Goal: Information Seeking & Learning: Check status

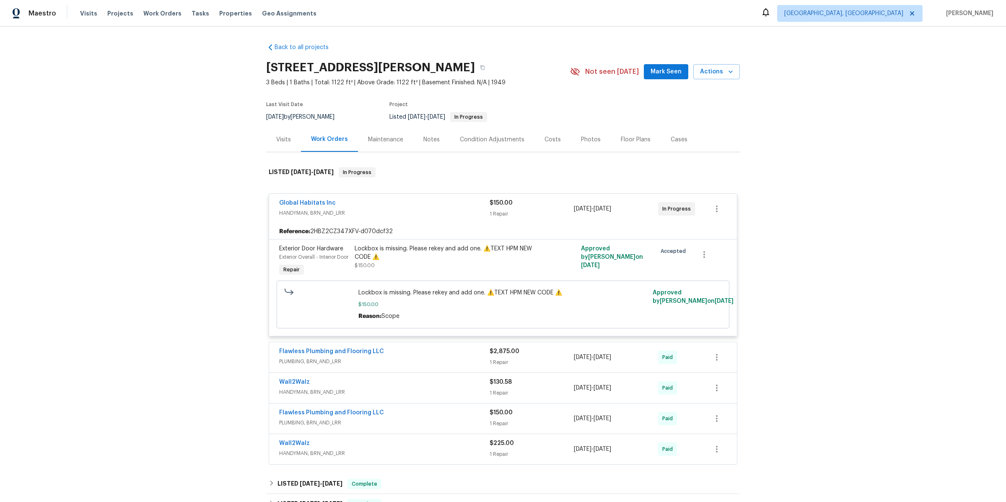
scroll to position [267, 0]
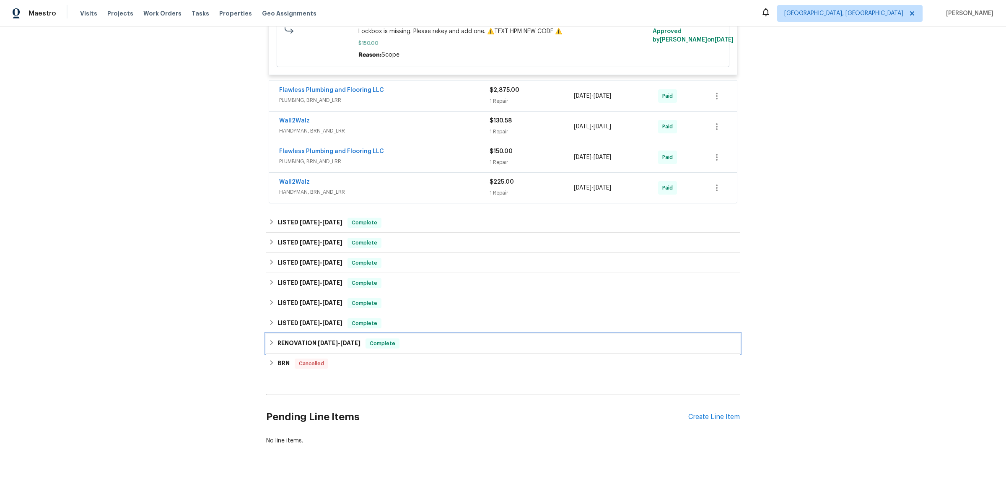
click at [326, 347] on h6 "RENOVATION [DATE] - [DATE]" at bounding box center [318, 343] width 83 height 10
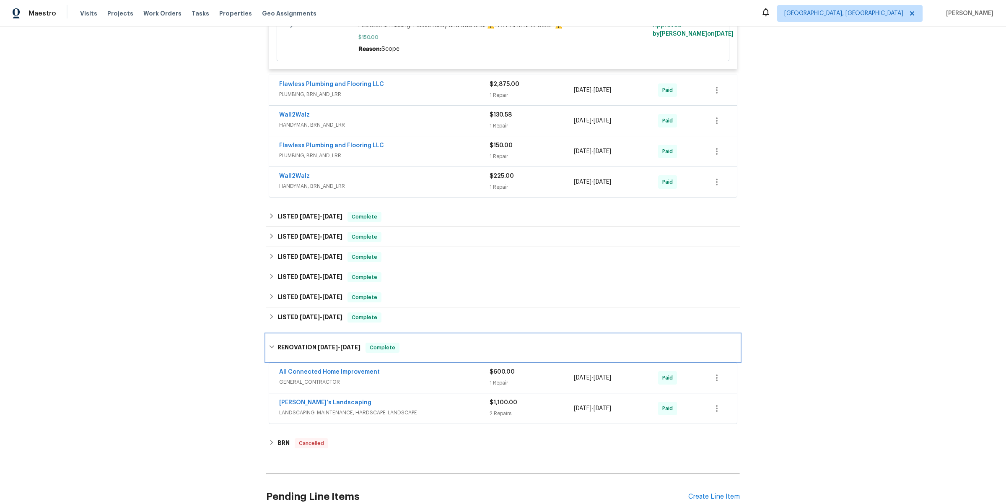
scroll to position [352, 0]
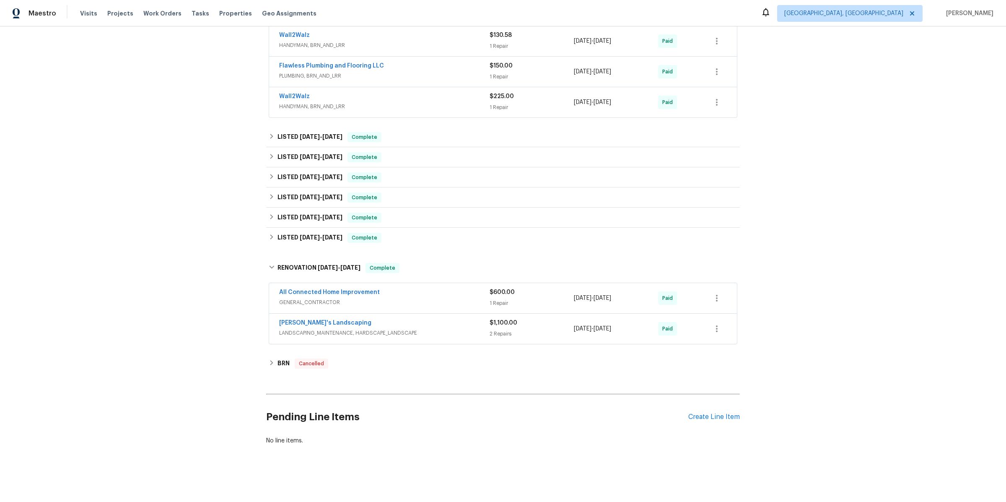
click at [437, 299] on span "GENERAL_CONTRACTOR" at bounding box center [384, 302] width 210 height 8
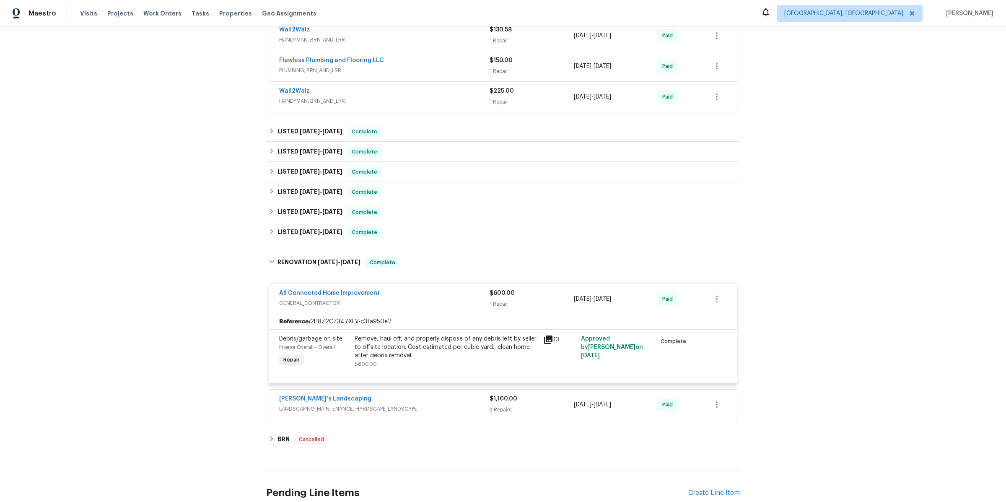
click at [437, 299] on div "All Connected Home Improvement" at bounding box center [384, 294] width 210 height 10
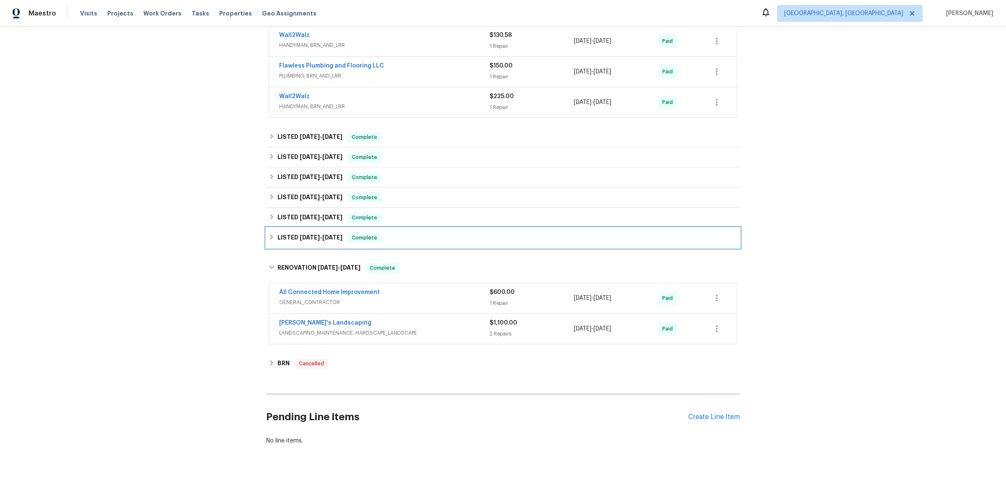
click at [403, 236] on div "LISTED 10/2/24 - 10/4/24 Complete" at bounding box center [503, 238] width 469 height 10
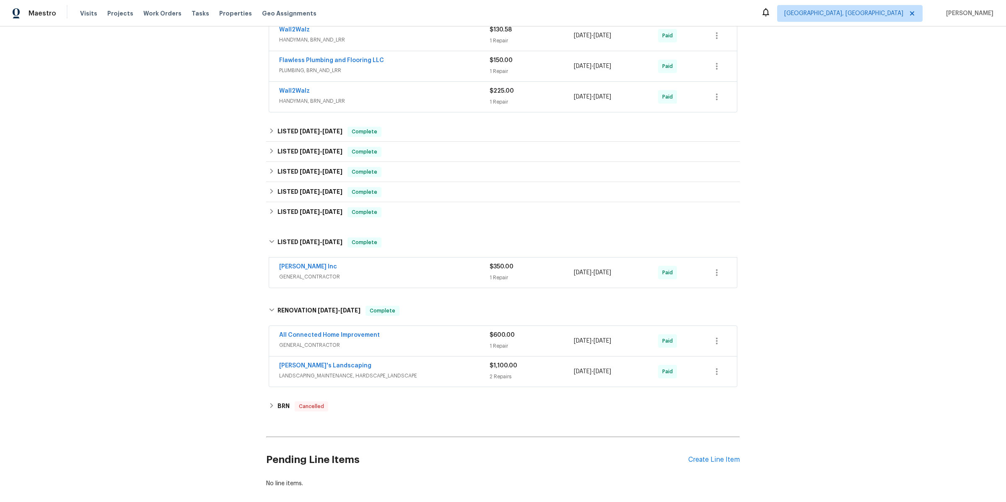
click at [408, 272] on div "Michael Radney Inc" at bounding box center [384, 267] width 210 height 10
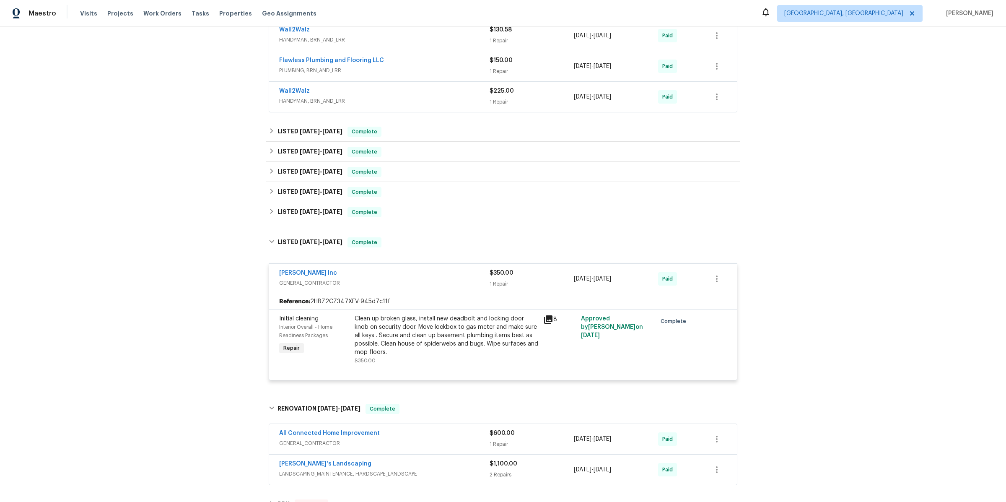
click at [408, 279] on div "Michael Radney Inc" at bounding box center [384, 274] width 210 height 10
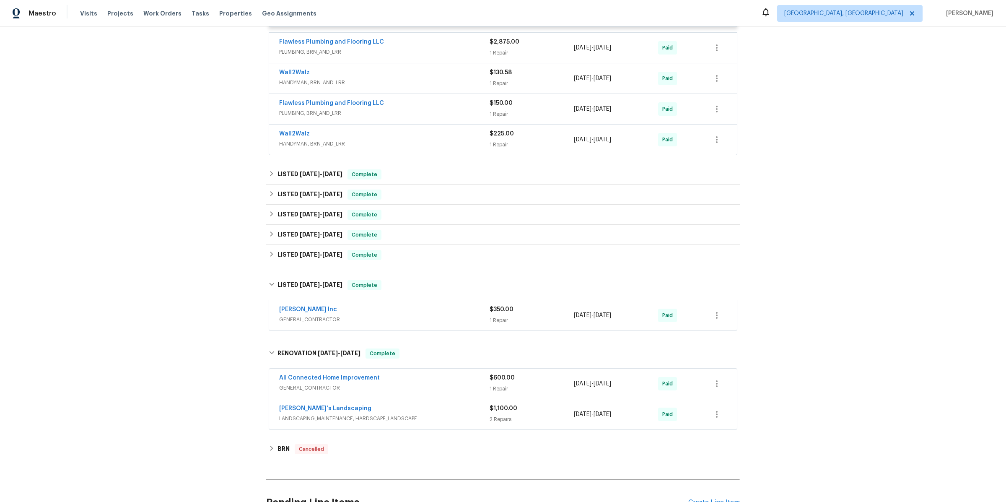
scroll to position [251, 0]
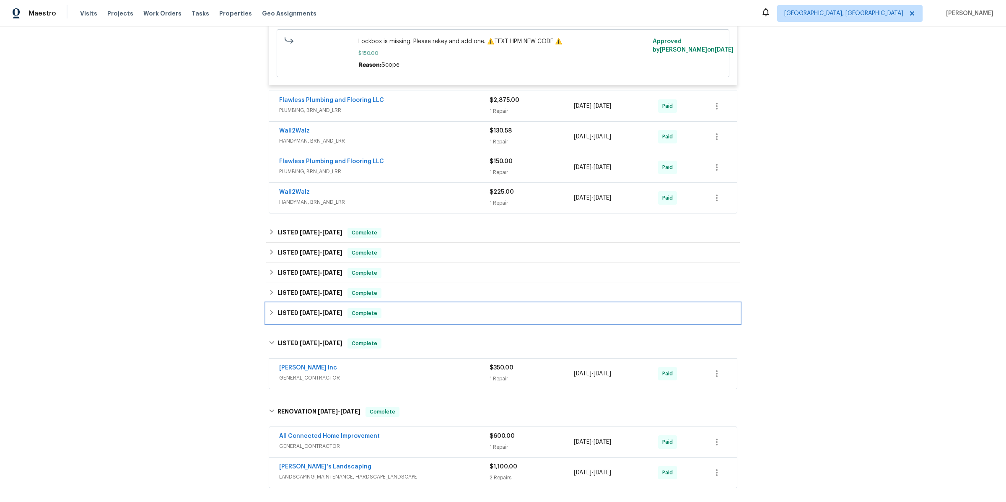
click at [406, 318] on div "LISTED 11/11/24 - 11/14/24 Complete" at bounding box center [503, 313] width 469 height 10
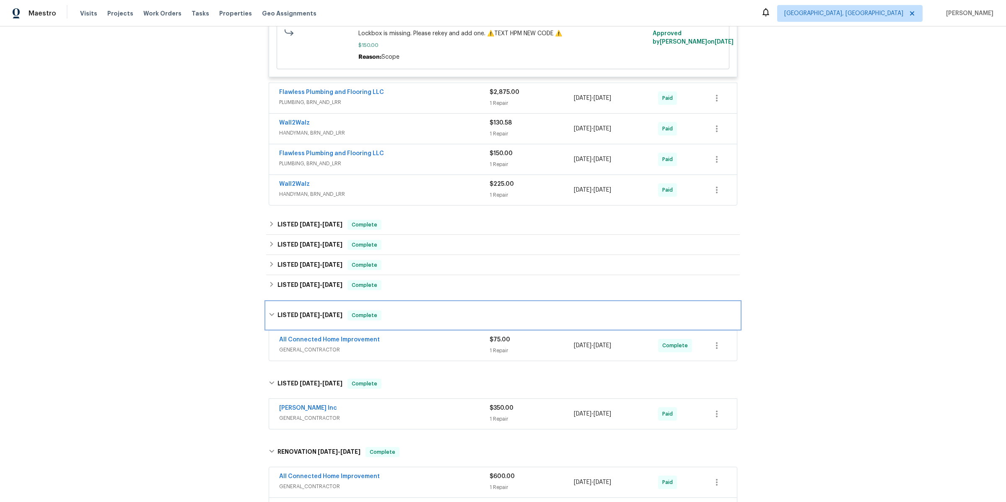
scroll to position [259, 0]
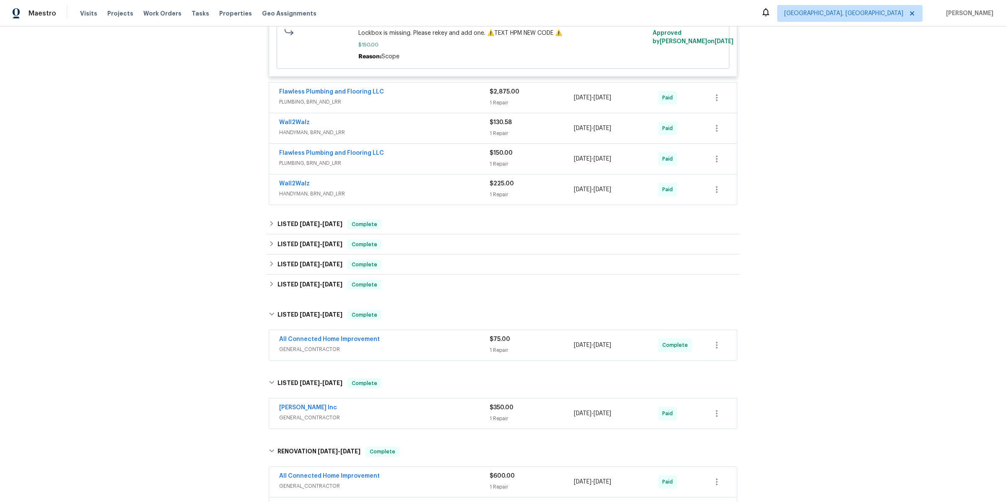
click at [418, 351] on span "GENERAL_CONTRACTOR" at bounding box center [384, 349] width 210 height 8
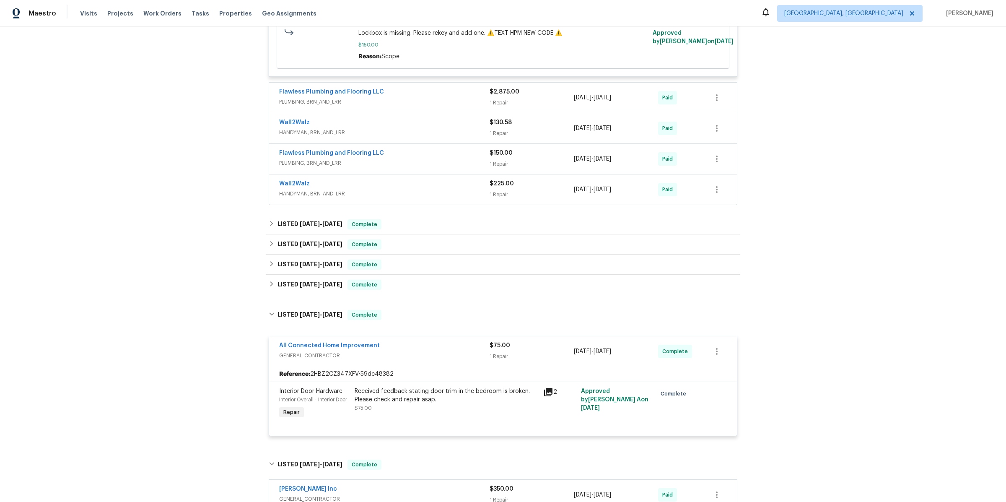
click at [418, 351] on div "All Connected Home Improvement" at bounding box center [384, 346] width 210 height 10
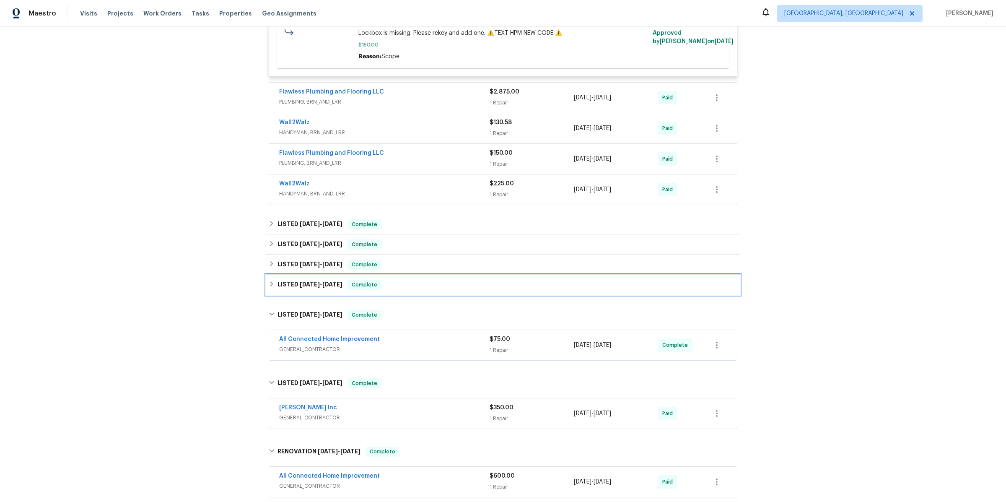
click at [406, 288] on div "LISTED 11/26/24 - 11/27/24 Complete" at bounding box center [503, 285] width 469 height 10
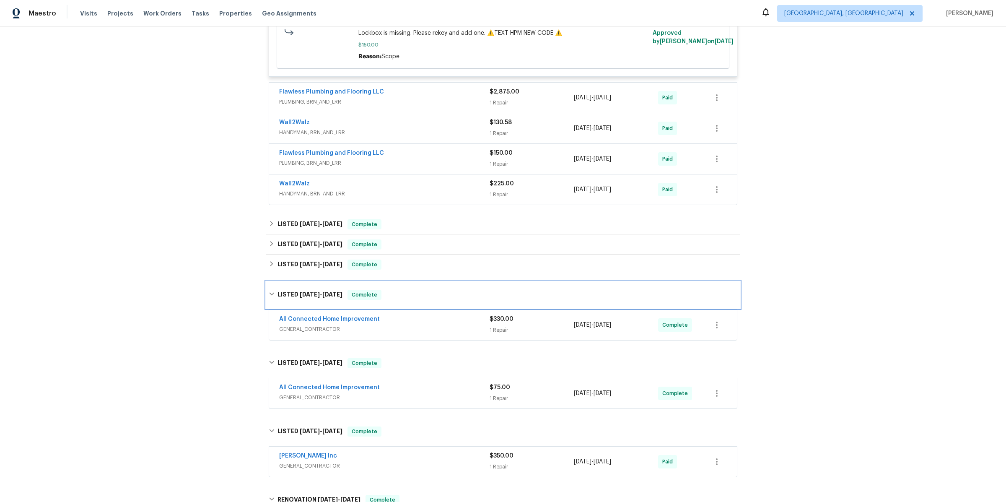
click at [406, 288] on div "LISTED 11/26/24 - 11/27/24 Complete" at bounding box center [503, 294] width 474 height 27
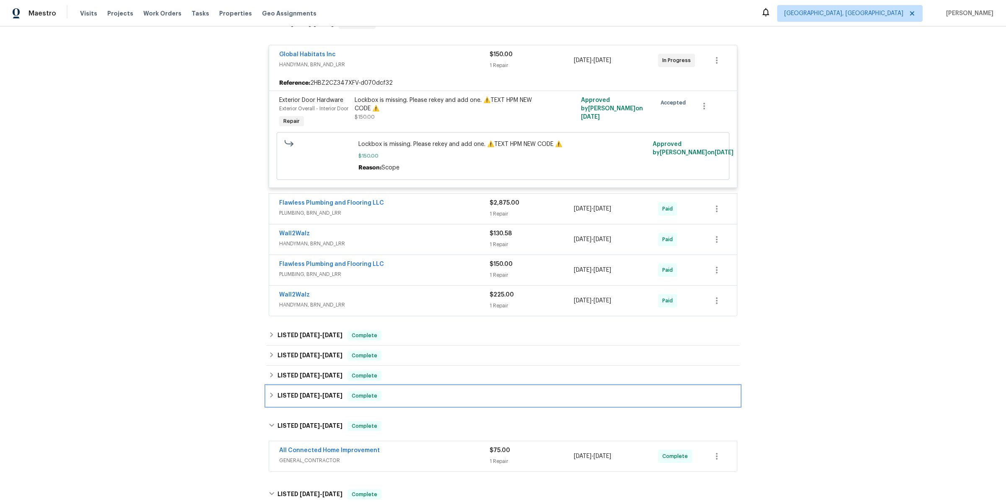
scroll to position [0, 0]
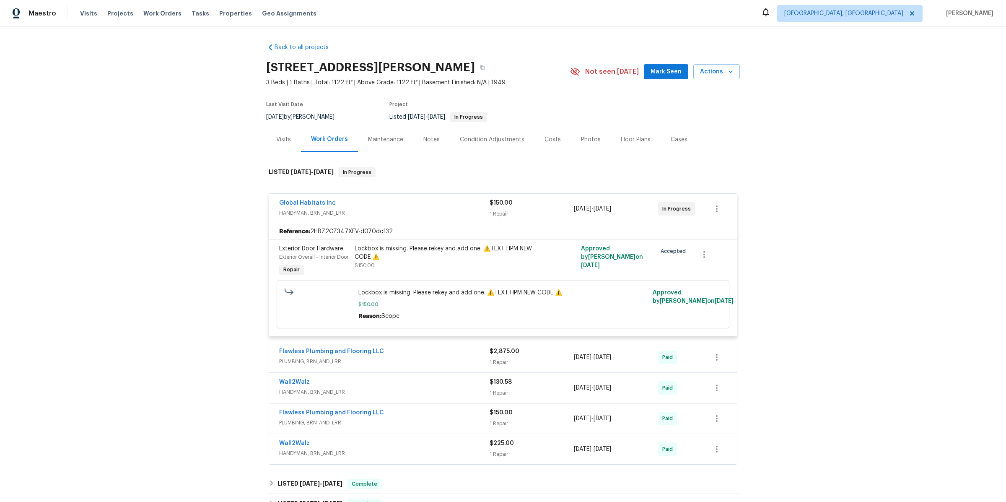
click at [420, 201] on div "Global Habitats Inc" at bounding box center [384, 204] width 210 height 10
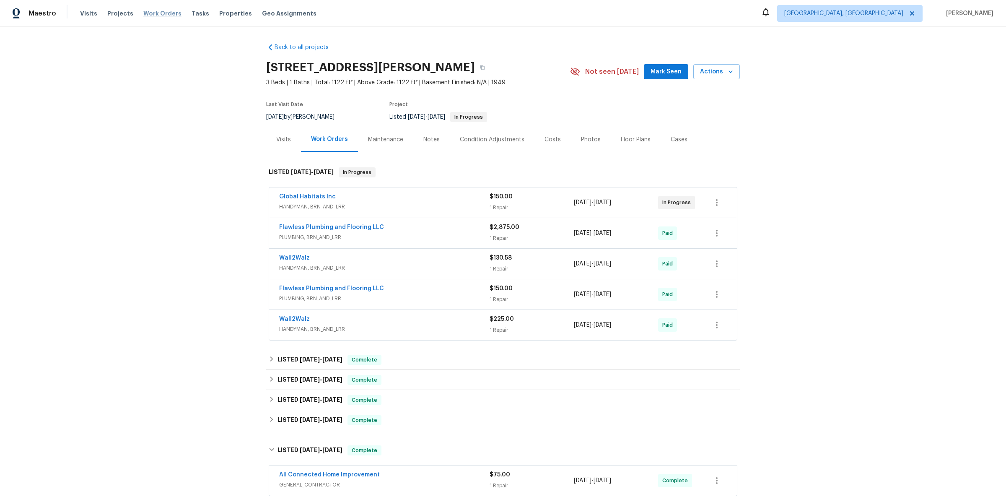
click at [155, 13] on span "Work Orders" at bounding box center [162, 13] width 38 height 8
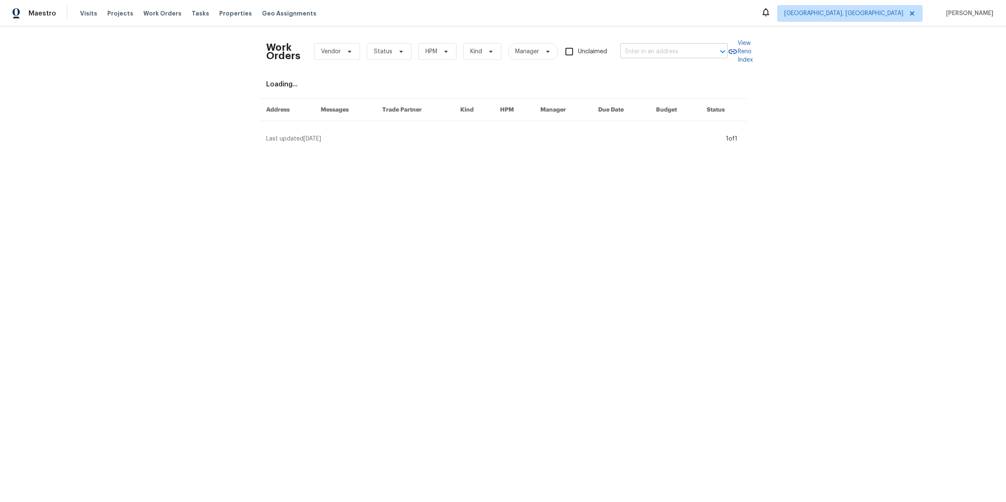
click at [640, 50] on input "text" at bounding box center [662, 51] width 84 height 13
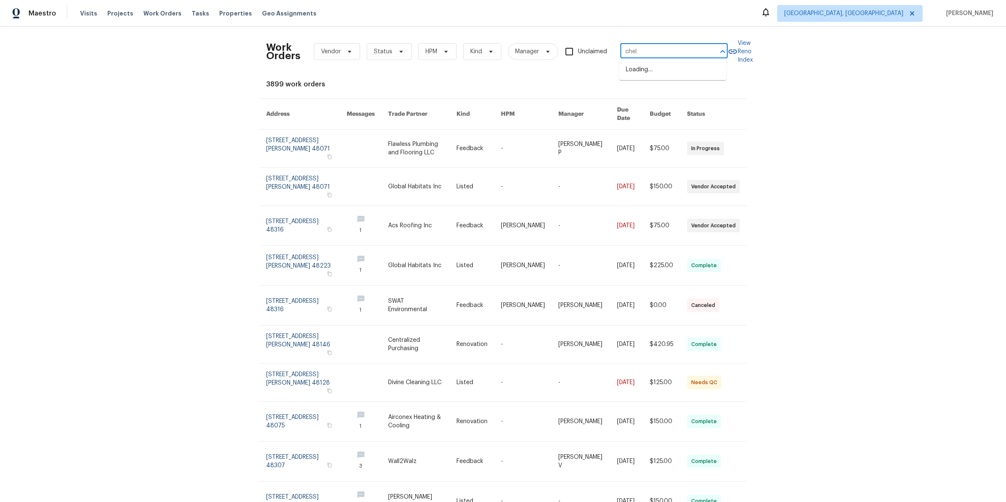
type input "chelm"
click at [698, 73] on li "29743 Chelmsford Rd, Southfield, MI 48076" at bounding box center [672, 70] width 107 height 14
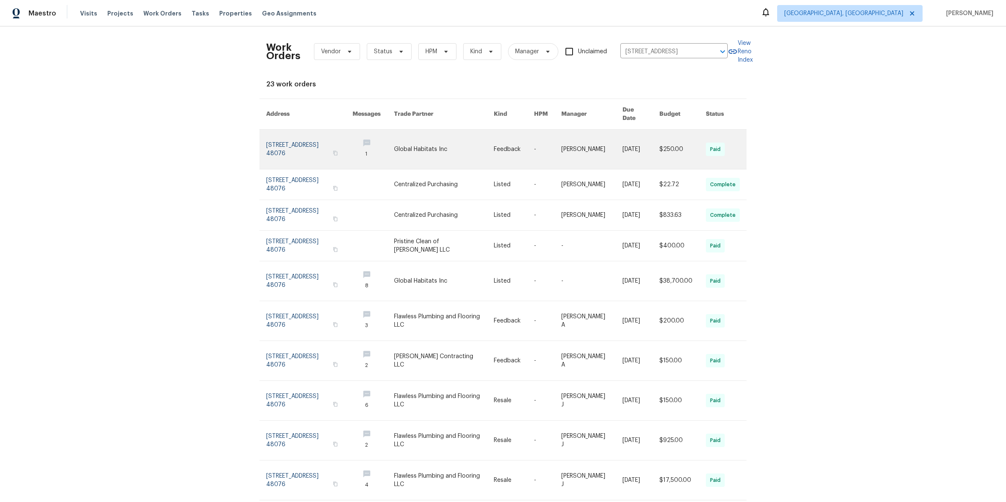
click at [277, 150] on link at bounding box center [309, 149] width 86 height 39
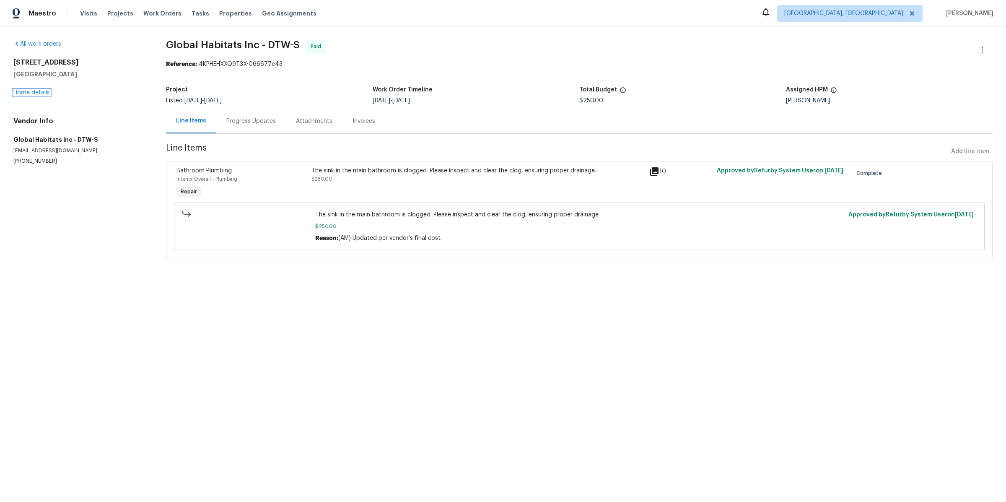
click at [24, 93] on link "Home details" at bounding box center [31, 93] width 36 height 6
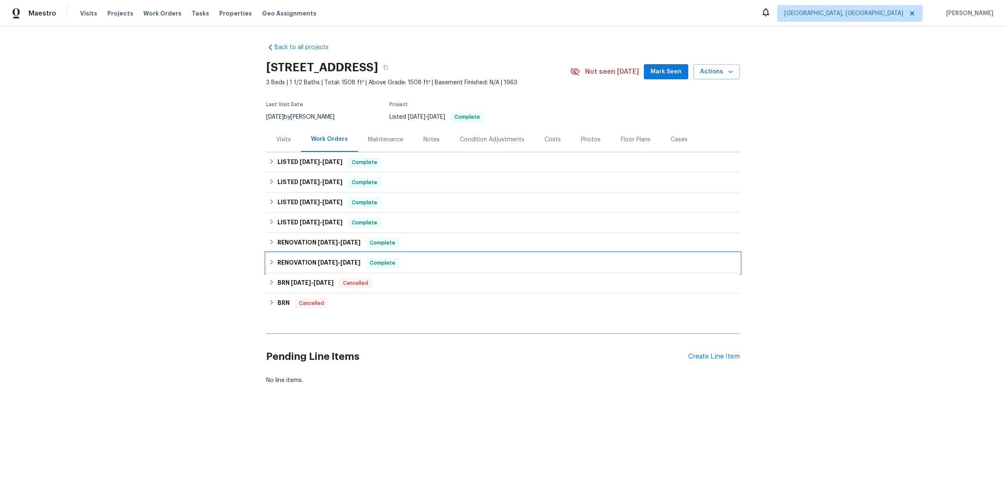
click at [297, 258] on h6 "RENOVATION 11/4/24 - 12/2/24" at bounding box center [318, 263] width 83 height 10
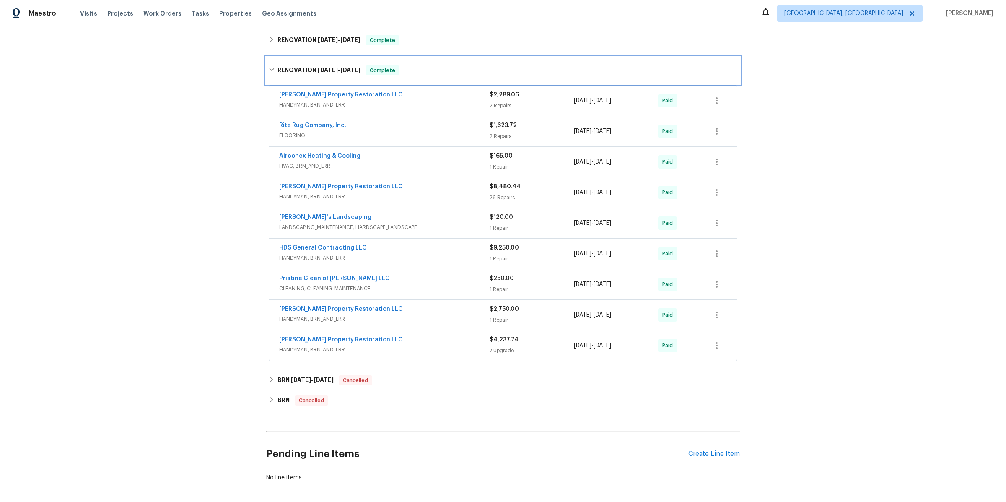
scroll to position [161, 0]
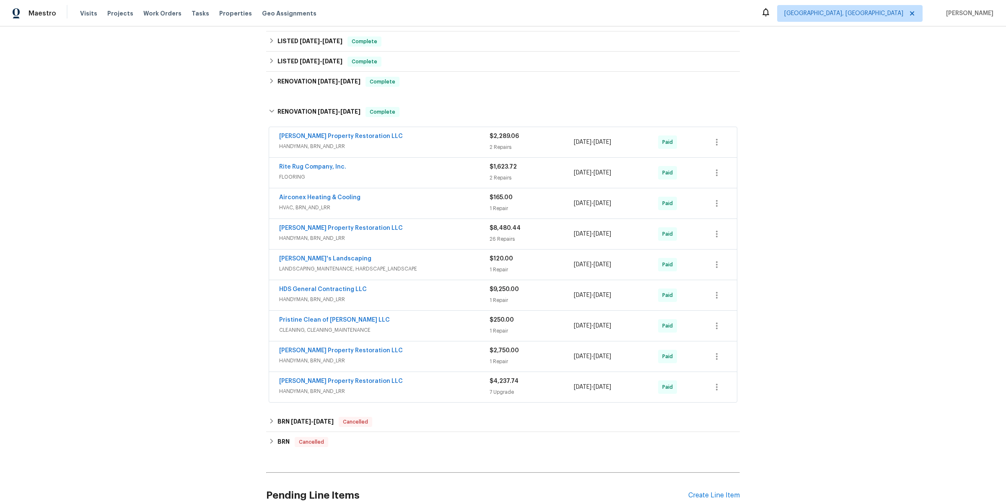
click at [437, 145] on span "HANDYMAN, BRN_AND_LRR" at bounding box center [384, 146] width 210 height 8
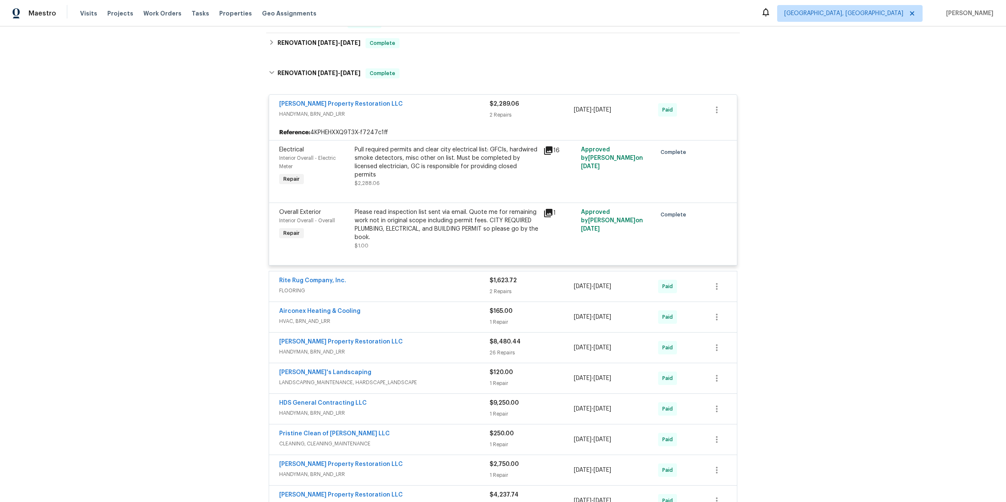
scroll to position [208, 0]
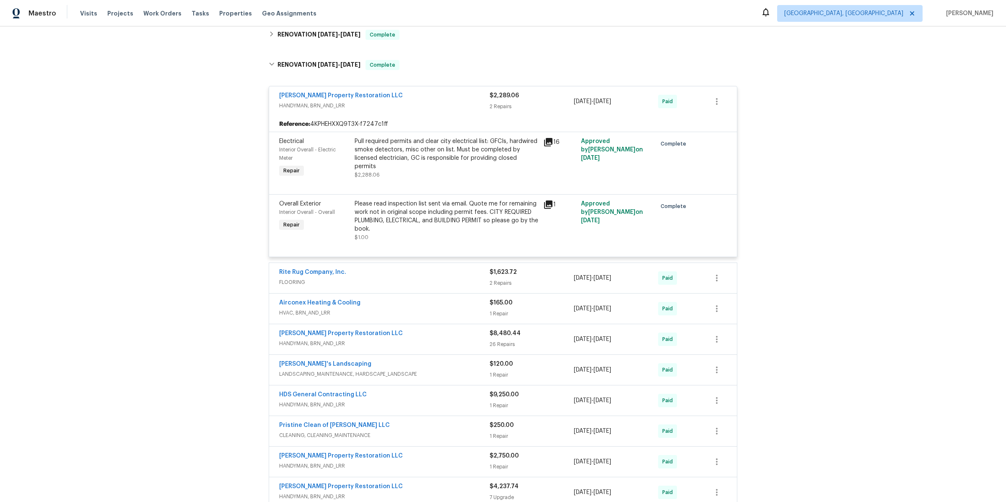
click at [550, 142] on icon at bounding box center [548, 142] width 10 height 10
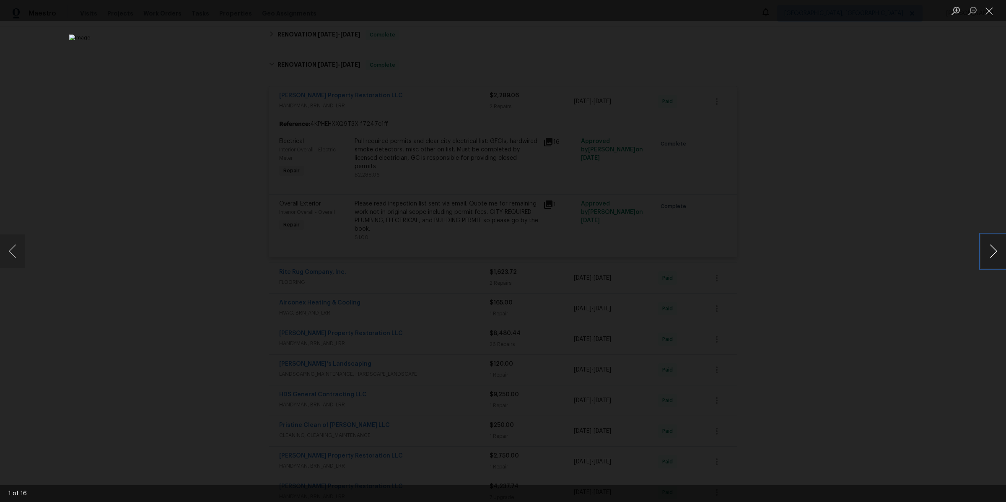
click at [995, 251] on button "Next image" at bounding box center [993, 251] width 25 height 34
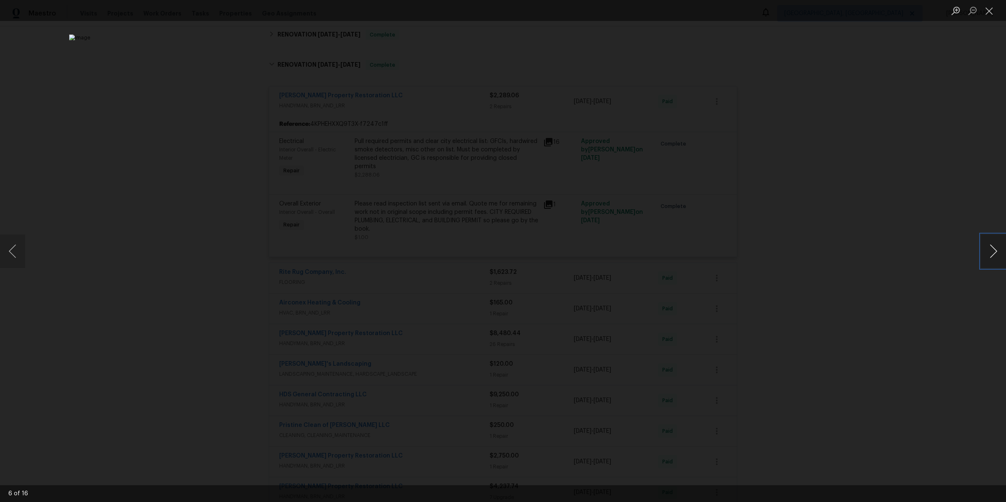
click at [995, 251] on button "Next image" at bounding box center [993, 251] width 25 height 34
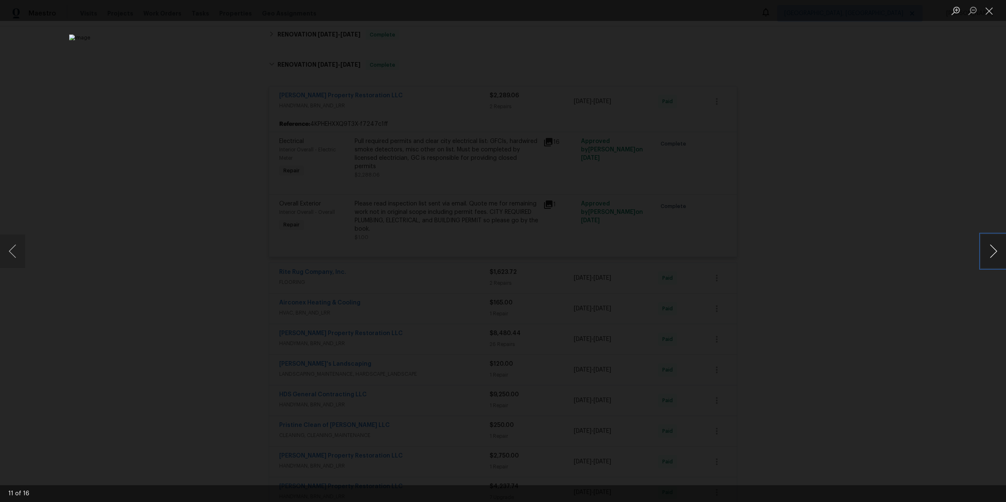
click at [995, 251] on button "Next image" at bounding box center [993, 251] width 25 height 34
click at [892, 238] on div "Lightbox" at bounding box center [503, 251] width 1006 height 502
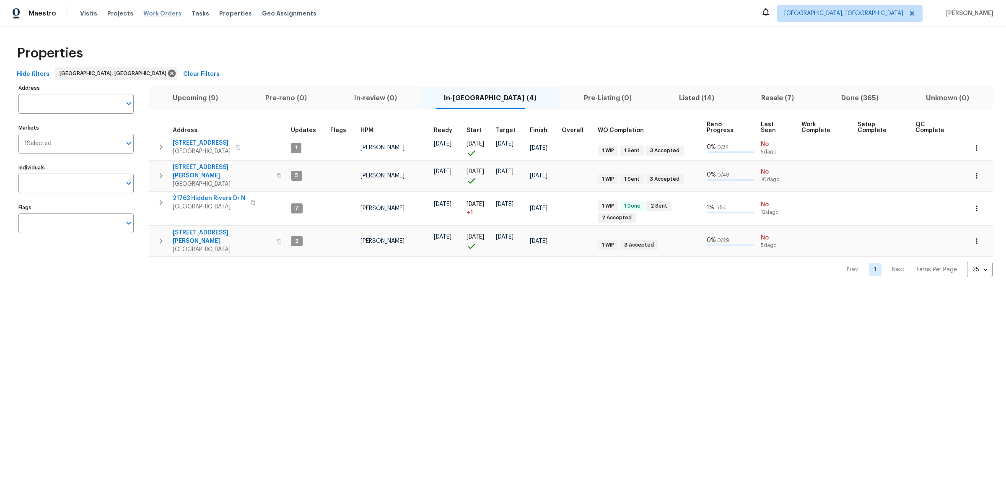
click at [163, 13] on span "Work Orders" at bounding box center [162, 13] width 38 height 8
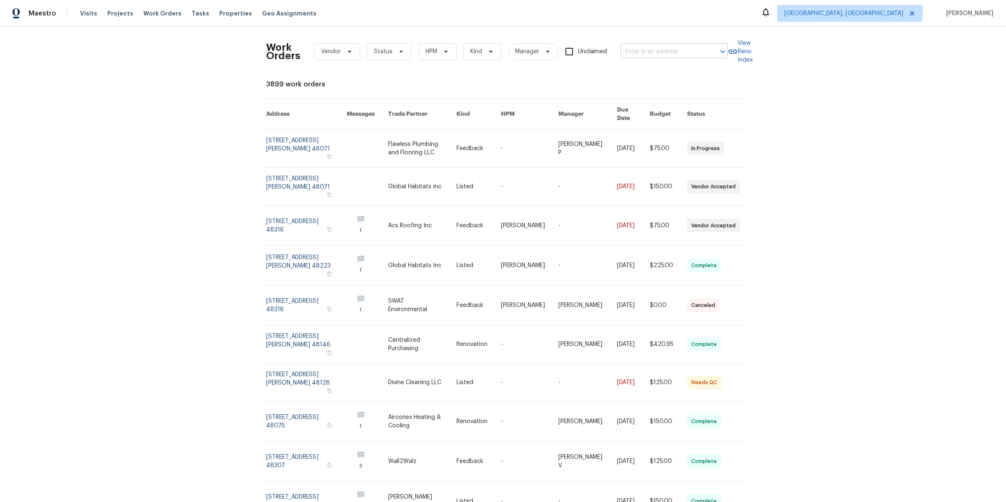
click at [666, 52] on input "text" at bounding box center [662, 51] width 84 height 13
type input "chelms"
click at [680, 67] on li "29743 Chelmsford Rd, Southfield, MI 48076" at bounding box center [672, 70] width 107 height 14
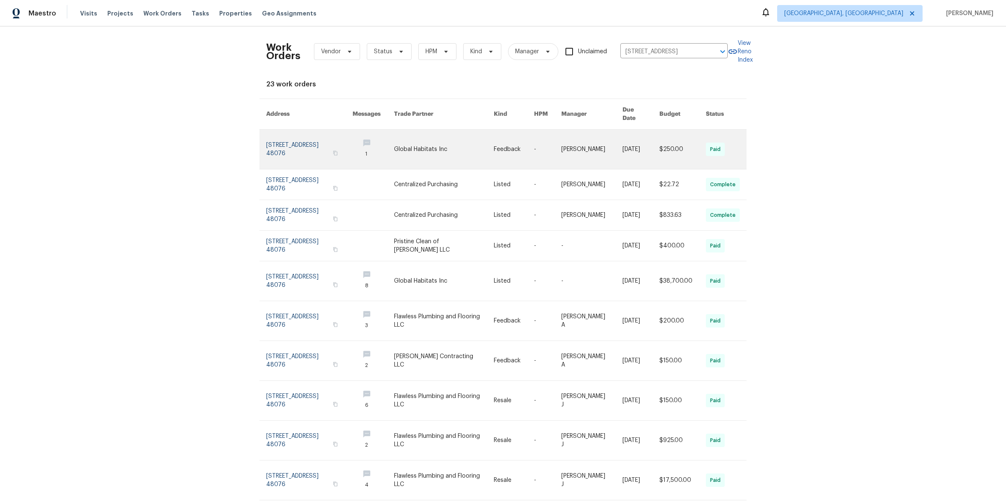
click at [271, 140] on link at bounding box center [309, 149] width 86 height 39
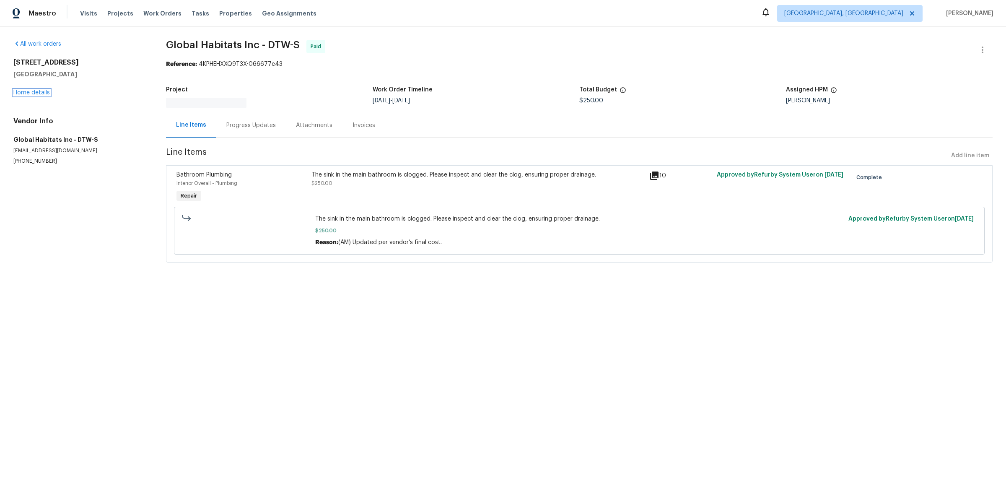
click at [27, 91] on link "Home details" at bounding box center [31, 93] width 36 height 6
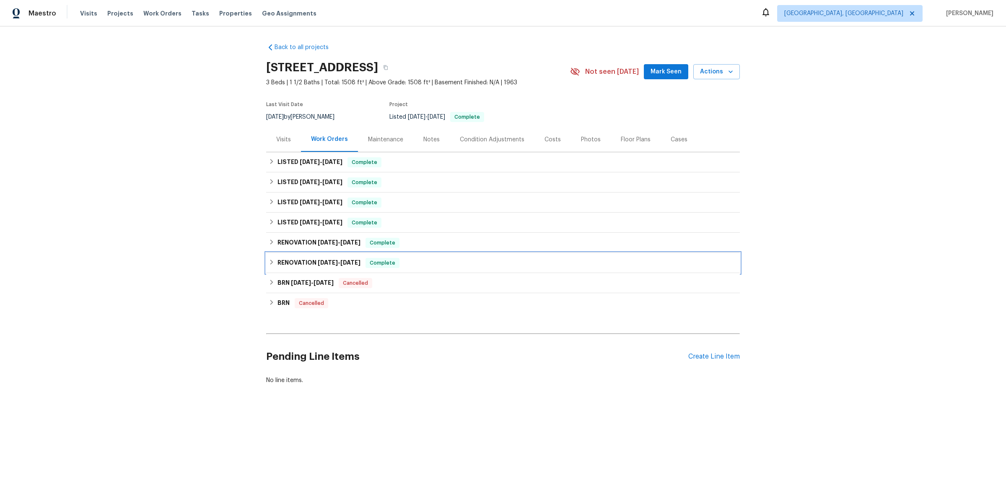
click at [297, 262] on h6 "RENOVATION 11/4/24 - 12/2/24" at bounding box center [318, 263] width 83 height 10
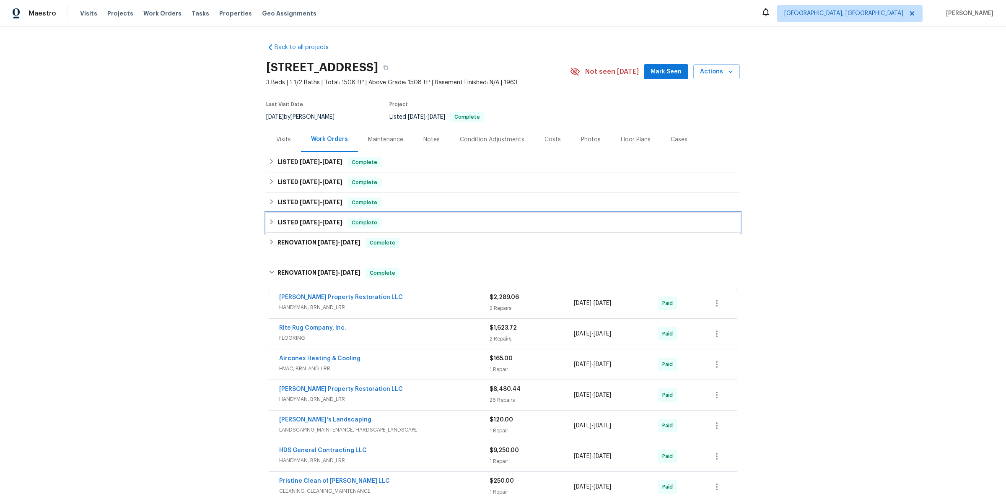
click at [293, 220] on h6 "LISTED 4/17/25 - 4/21/25" at bounding box center [309, 223] width 65 height 10
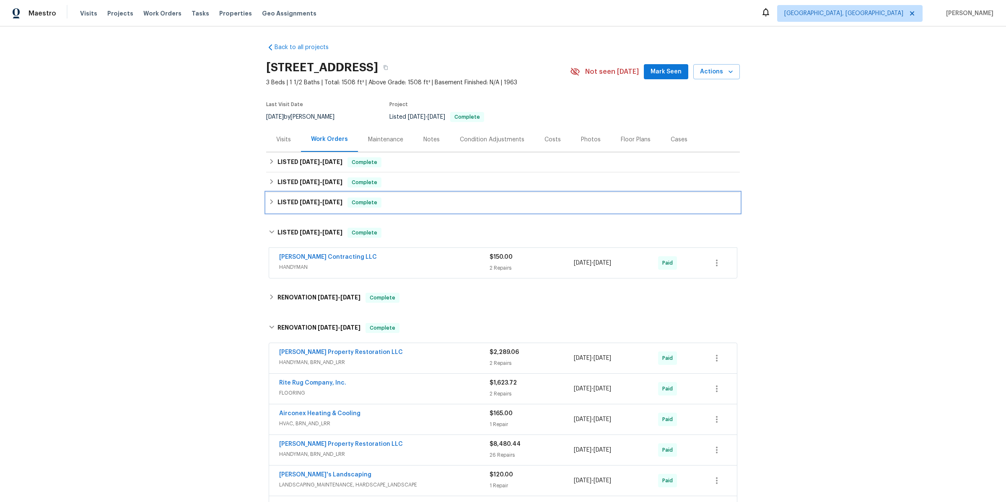
click at [292, 199] on h6 "LISTED 5/8/25 - 5/15/25" at bounding box center [309, 202] width 65 height 10
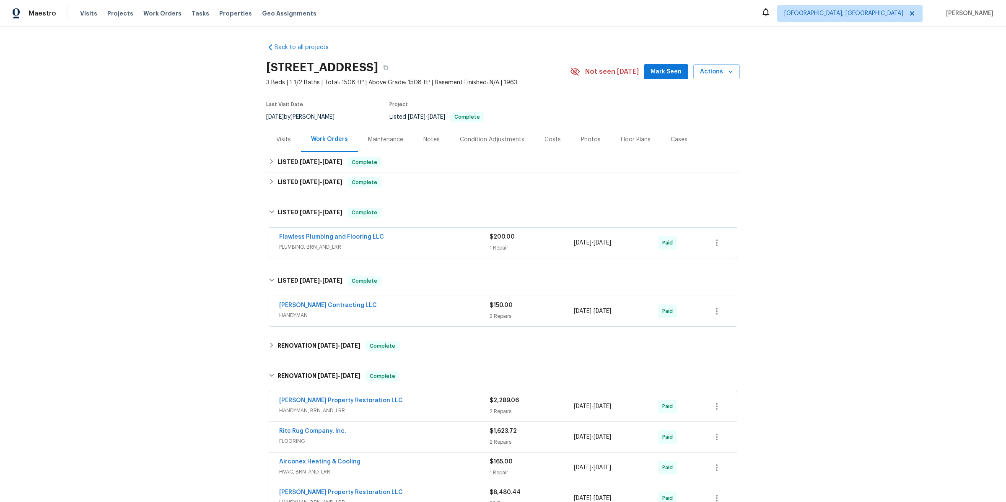
click at [456, 239] on div "Flawless Plumbing and Flooring LLC" at bounding box center [384, 238] width 210 height 10
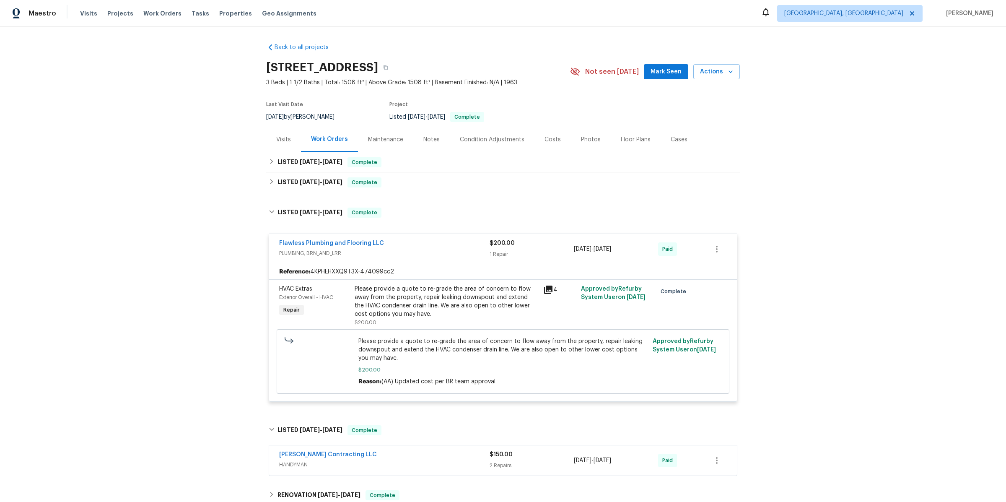
click at [455, 240] on div "Flawless Plumbing and Flooring LLC" at bounding box center [384, 244] width 210 height 10
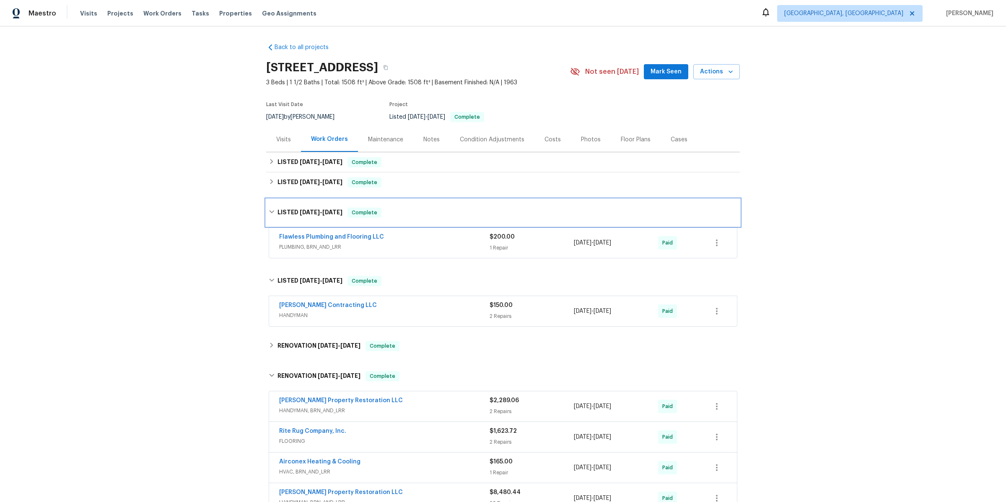
click at [308, 209] on span "5/8/25" at bounding box center [310, 212] width 20 height 6
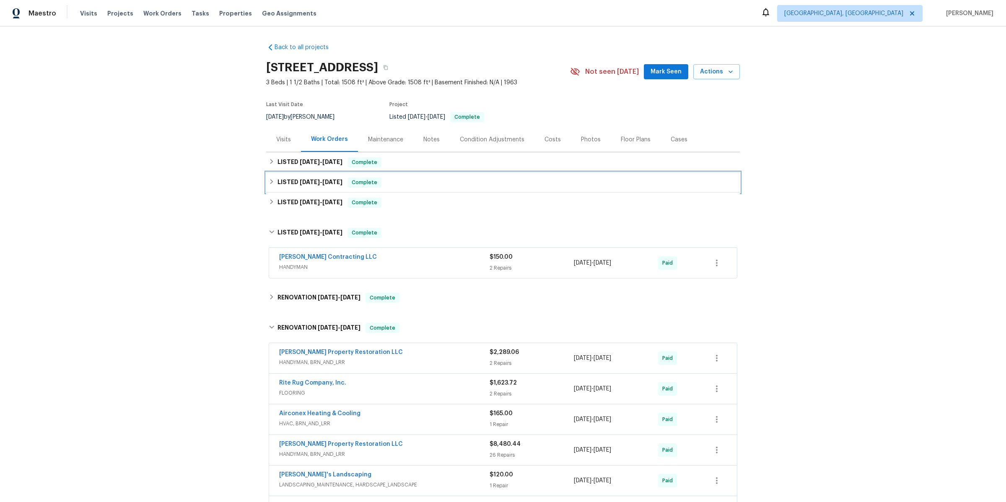
click at [306, 181] on span "6/25/25" at bounding box center [310, 182] width 20 height 6
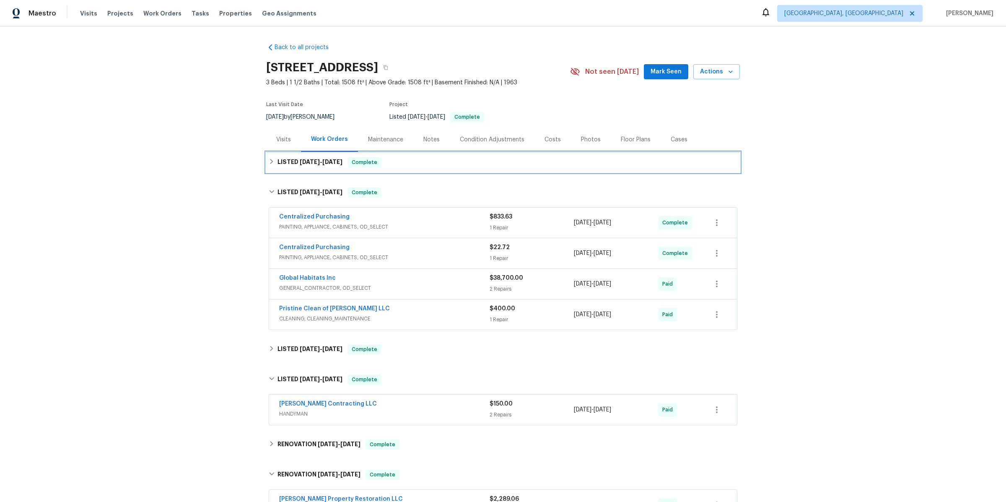
click at [304, 163] on span "8/22/25" at bounding box center [310, 162] width 20 height 6
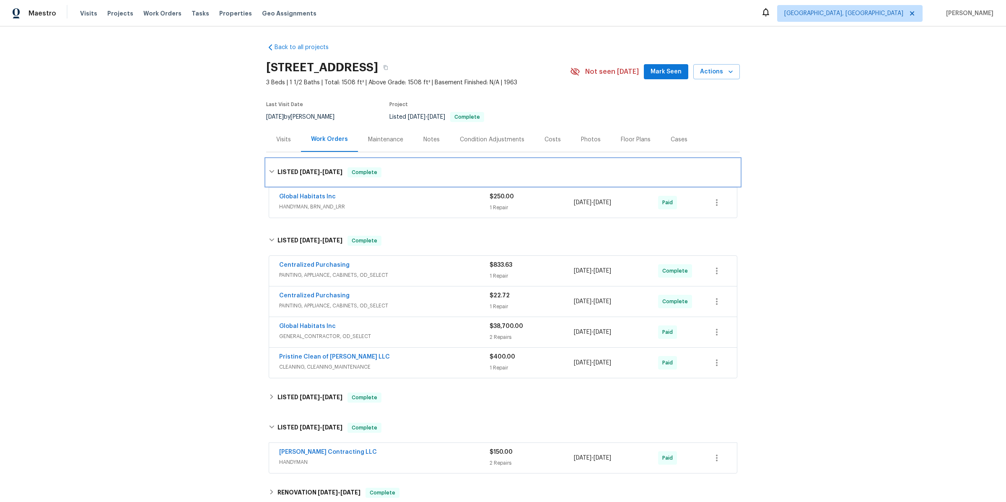
click at [304, 163] on div "LISTED 8/22/25 - 8/27/25 Complete" at bounding box center [503, 172] width 474 height 27
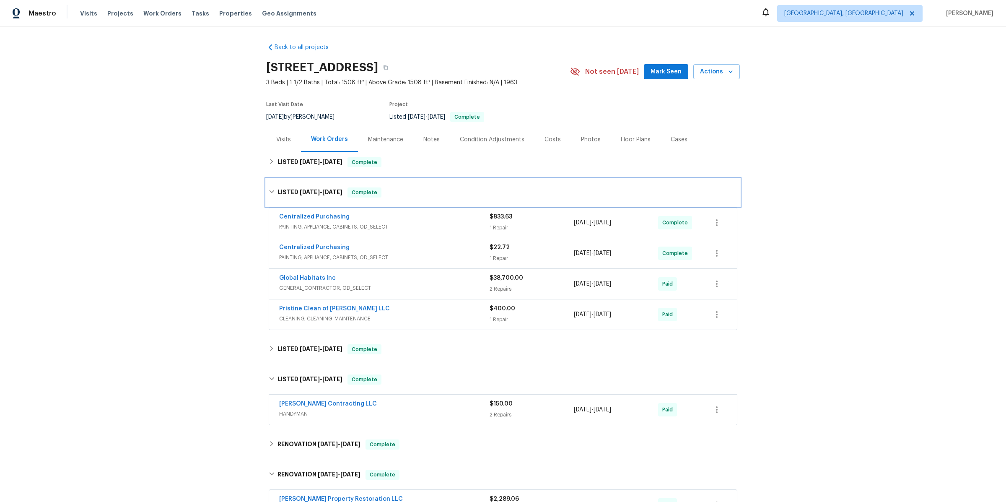
click at [307, 193] on span "6/25/25" at bounding box center [310, 192] width 20 height 6
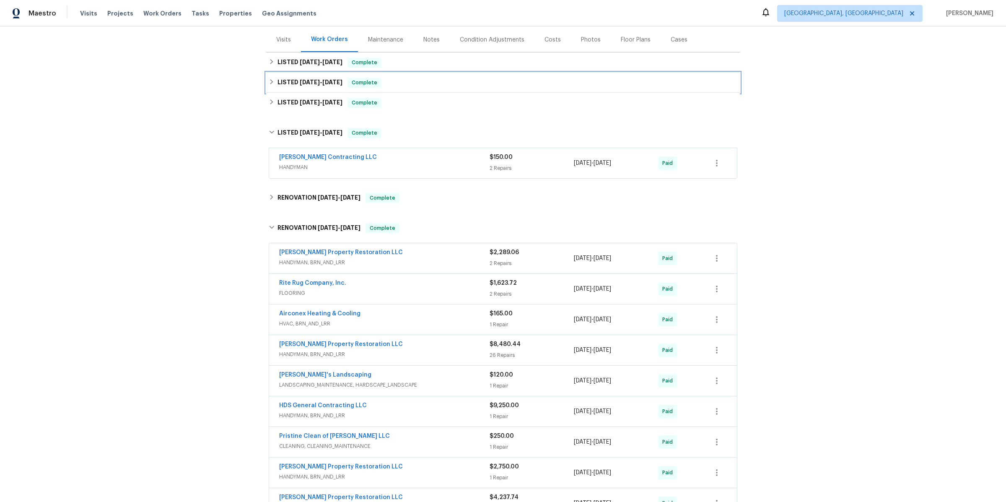
scroll to position [102, 0]
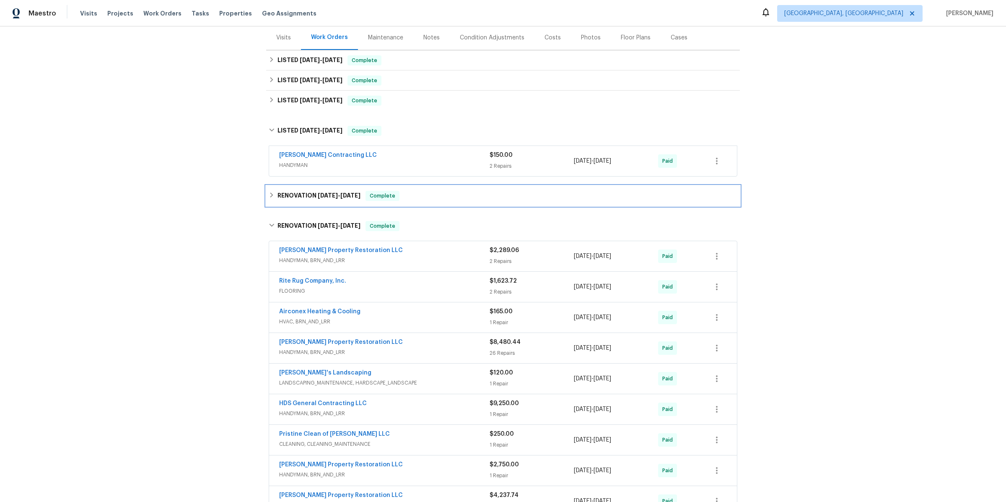
click at [307, 193] on h6 "RENOVATION 12/19/24 - 12/20/24" at bounding box center [318, 196] width 83 height 10
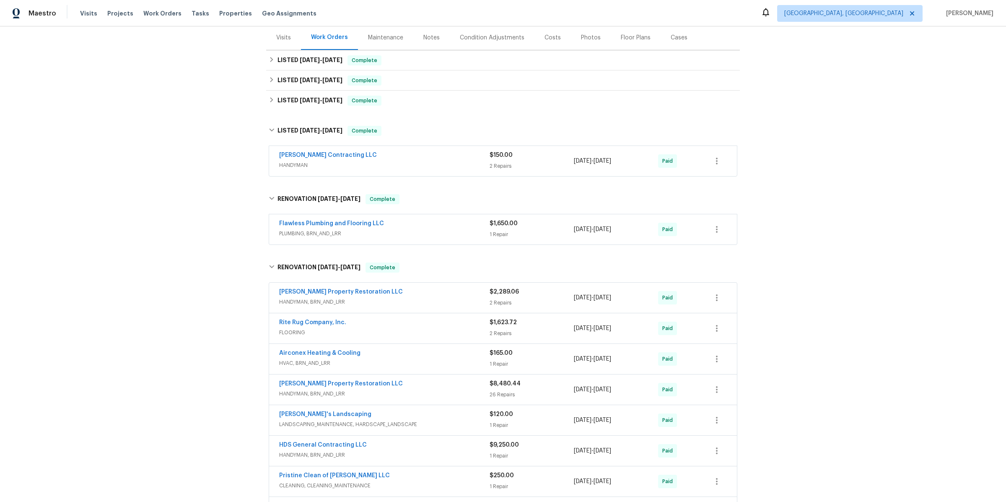
click at [477, 225] on div "Flawless Plumbing and Flooring LLC" at bounding box center [384, 224] width 210 height 10
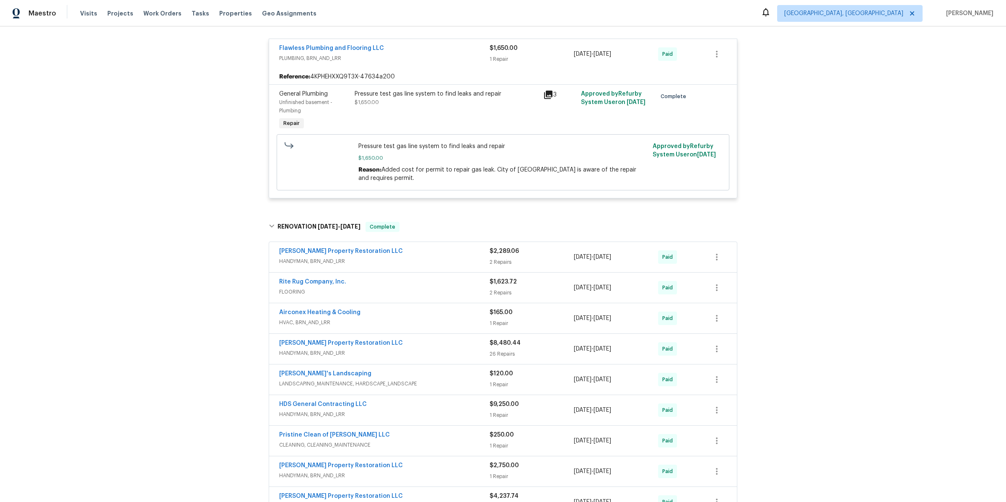
scroll to position [292, 0]
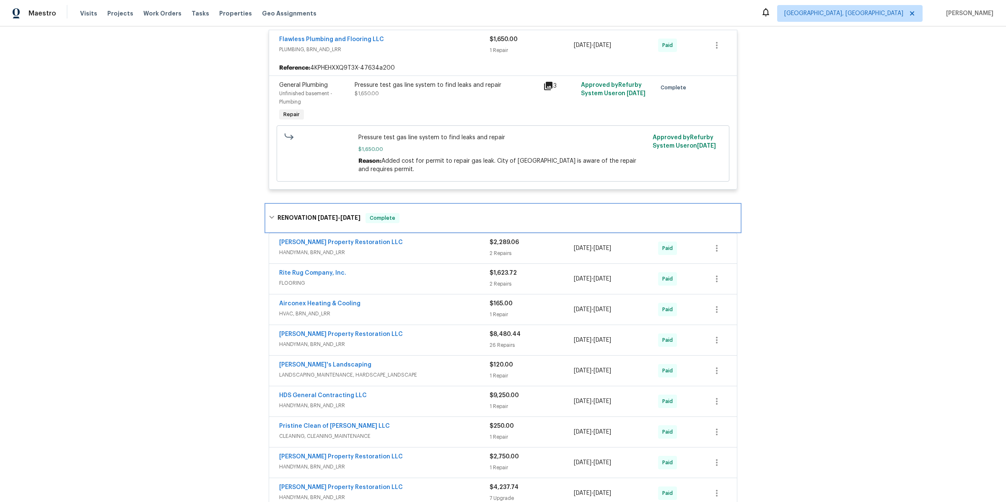
click at [271, 215] on icon at bounding box center [272, 217] width 6 height 6
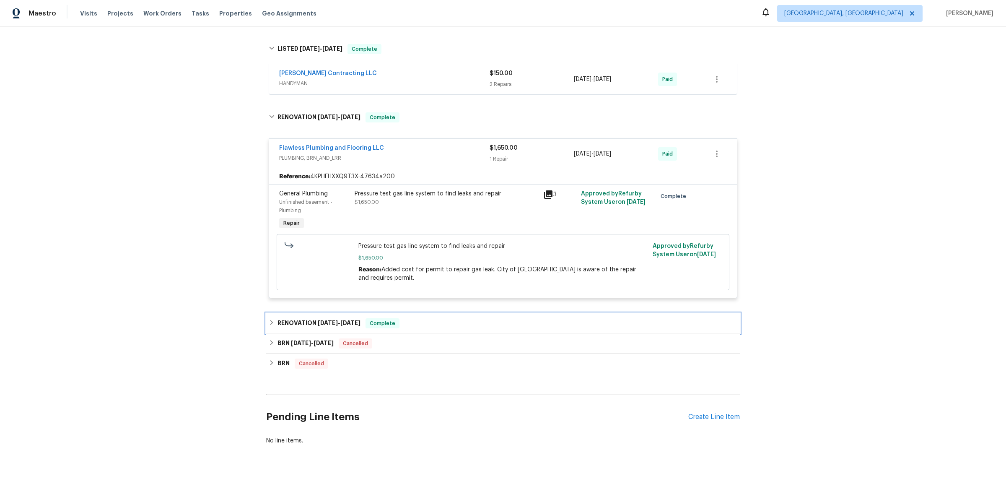
scroll to position [182, 0]
click at [272, 341] on icon at bounding box center [272, 344] width 6 height 6
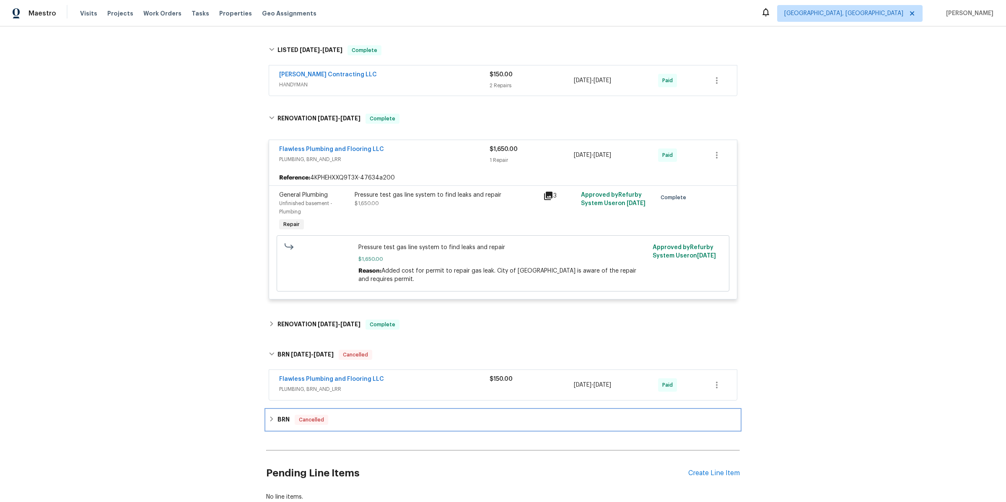
click at [268, 420] on div "BRN Cancelled" at bounding box center [503, 419] width 474 height 20
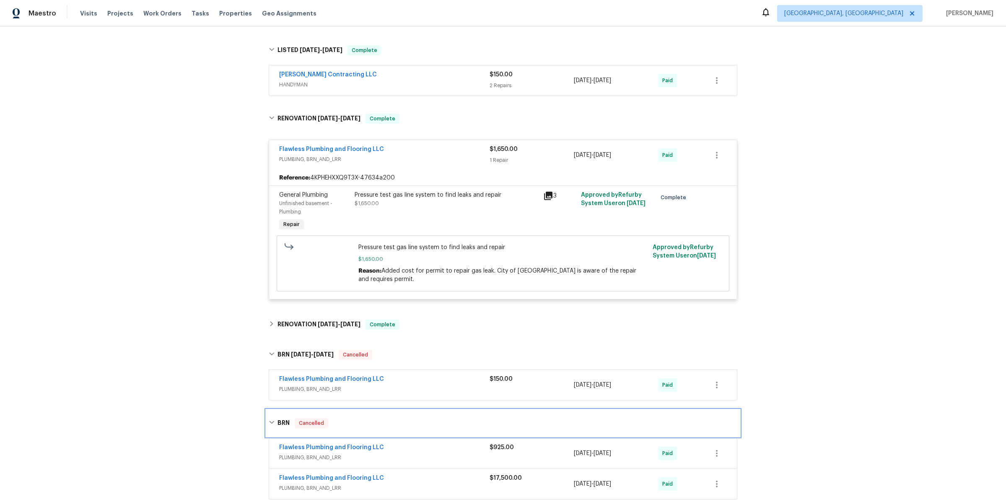
scroll to position [308, 0]
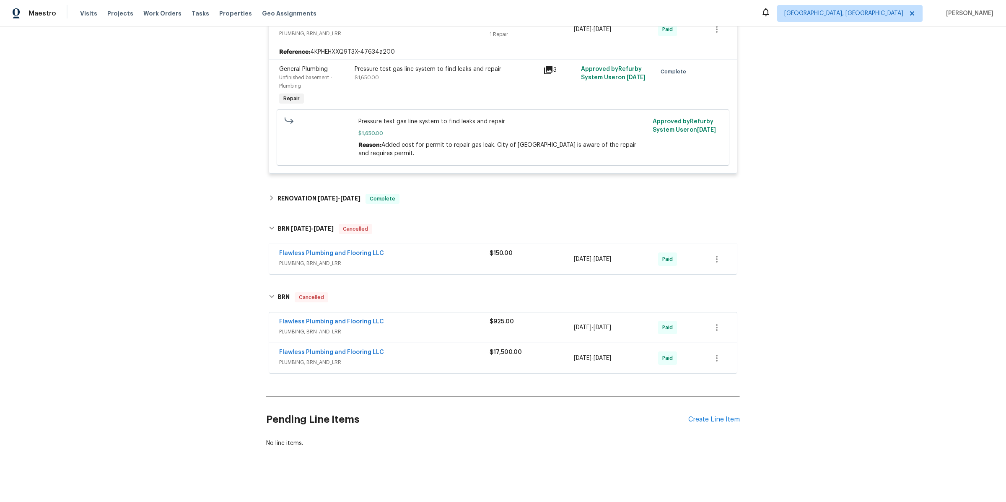
click at [406, 344] on div "Flawless Plumbing and Flooring LLC PLUMBING, BRN_AND_LRR $17,500.00 3/12/2025 -…" at bounding box center [503, 358] width 468 height 30
click at [407, 358] on span "PLUMBING, BRN_AND_LRR" at bounding box center [384, 362] width 210 height 8
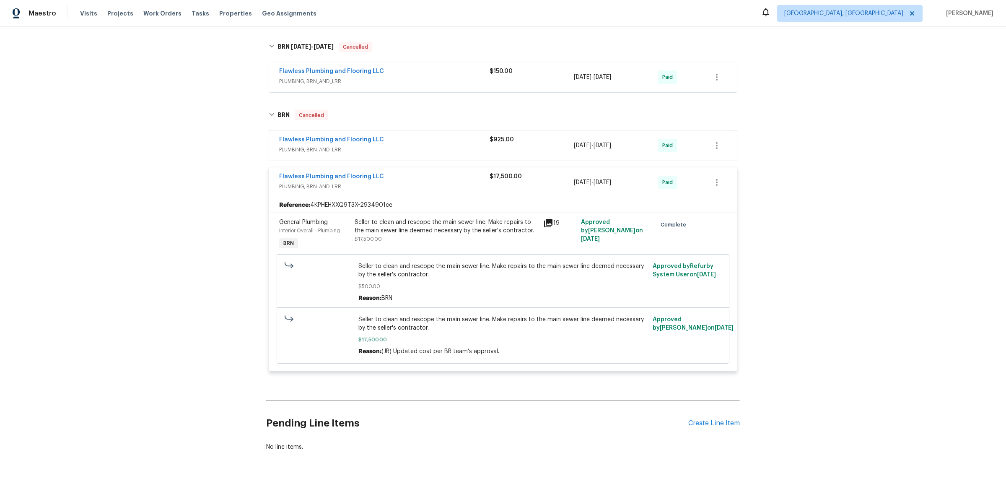
scroll to position [491, 0]
click at [328, 173] on link "Flawless Plumbing and Flooring LLC" at bounding box center [331, 176] width 105 height 6
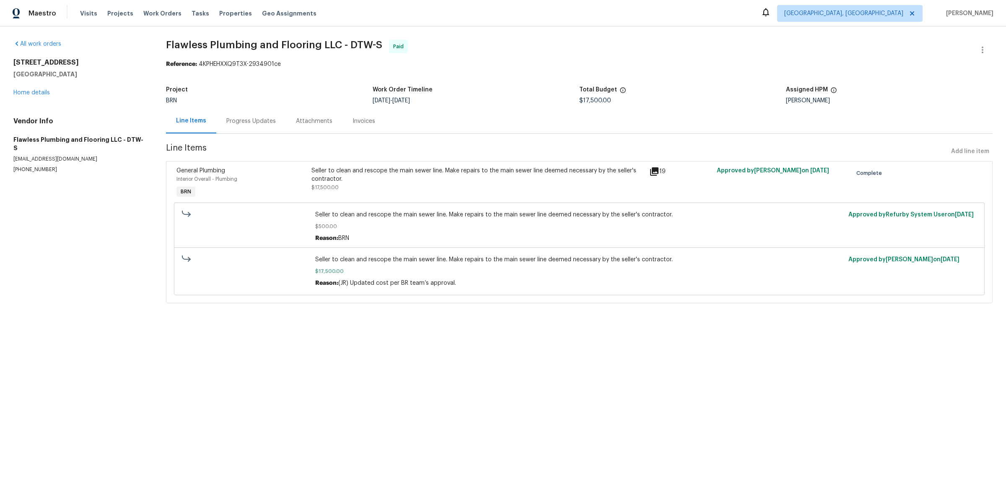
click at [301, 124] on div "Attachments" at bounding box center [314, 121] width 36 height 8
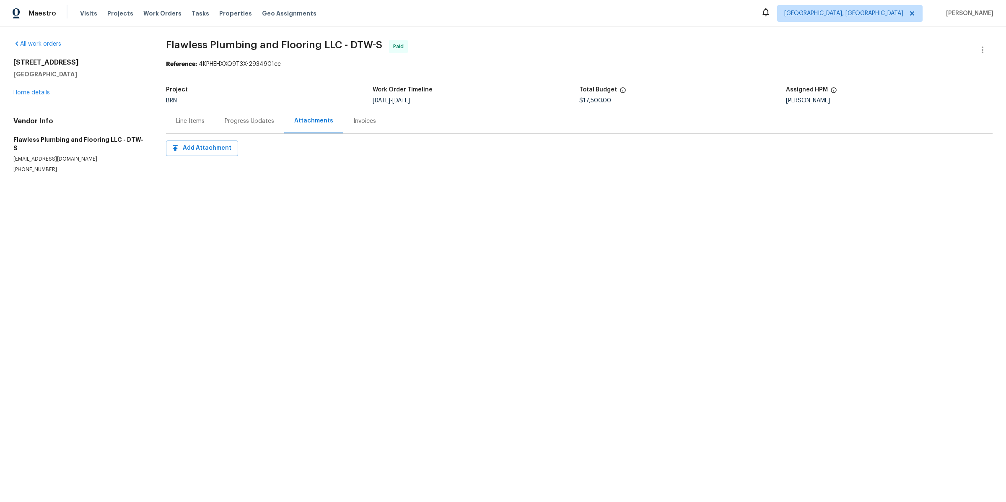
click at [357, 117] on div "Invoices" at bounding box center [364, 121] width 23 height 8
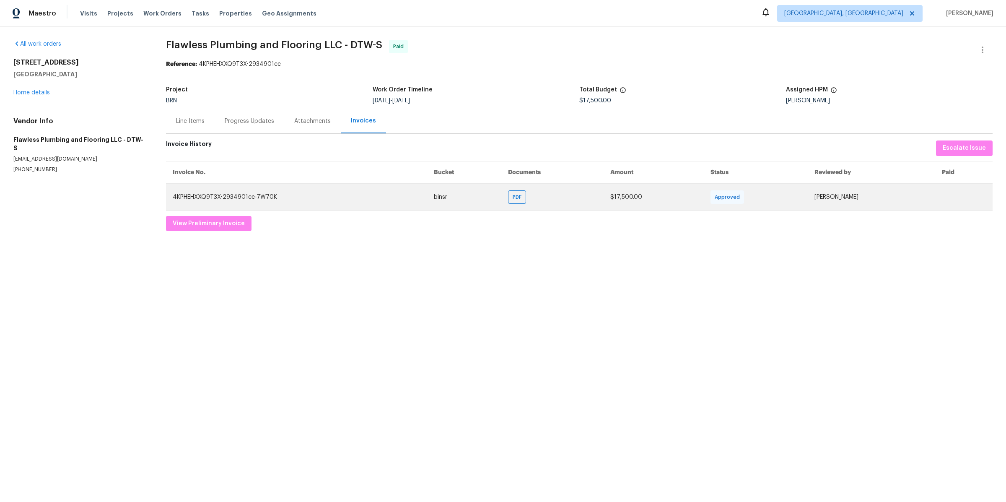
click at [537, 197] on td "PDF" at bounding box center [552, 196] width 102 height 27
click at [525, 199] on span "PDF" at bounding box center [519, 197] width 12 height 8
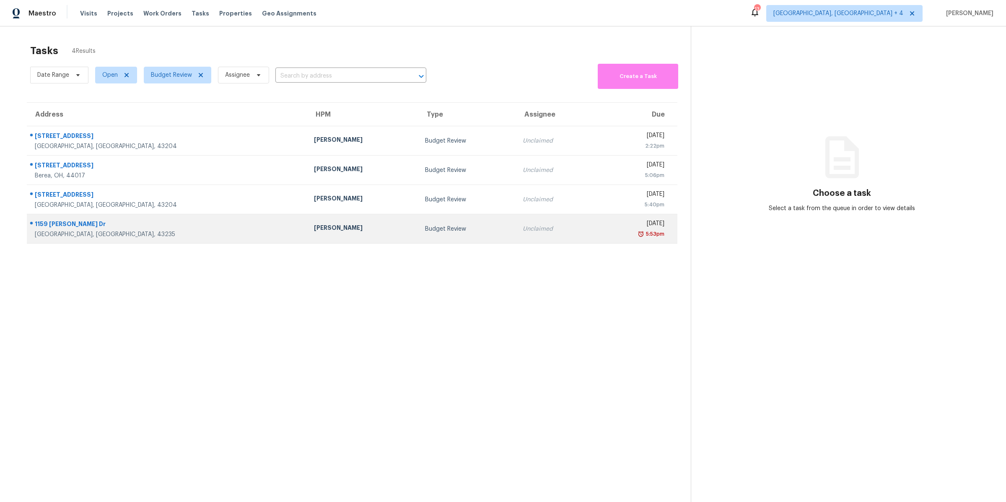
click at [594, 233] on td "[DATE] 5:53pm" at bounding box center [635, 228] width 83 height 29
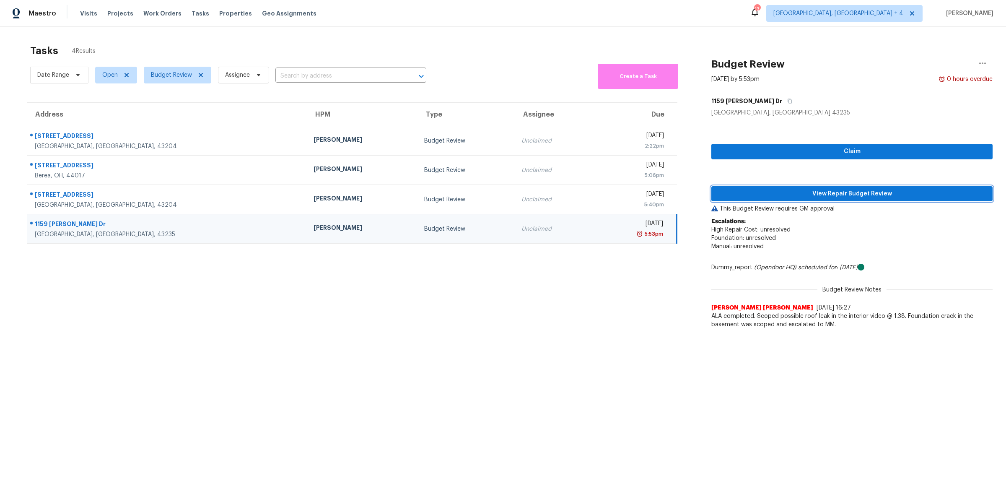
click at [838, 190] on span "View Repair Budget Review" at bounding box center [852, 194] width 268 height 10
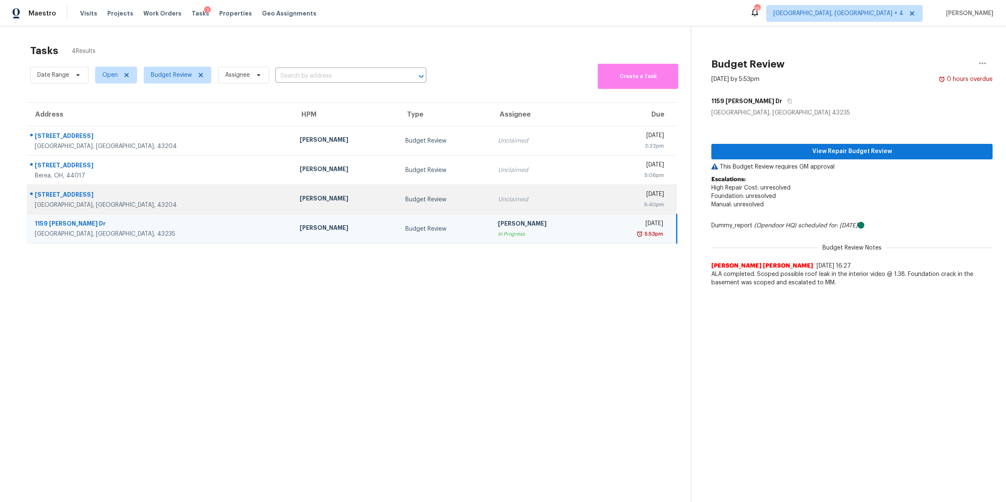
click at [603, 202] on div "5:40pm" at bounding box center [633, 204] width 60 height 8
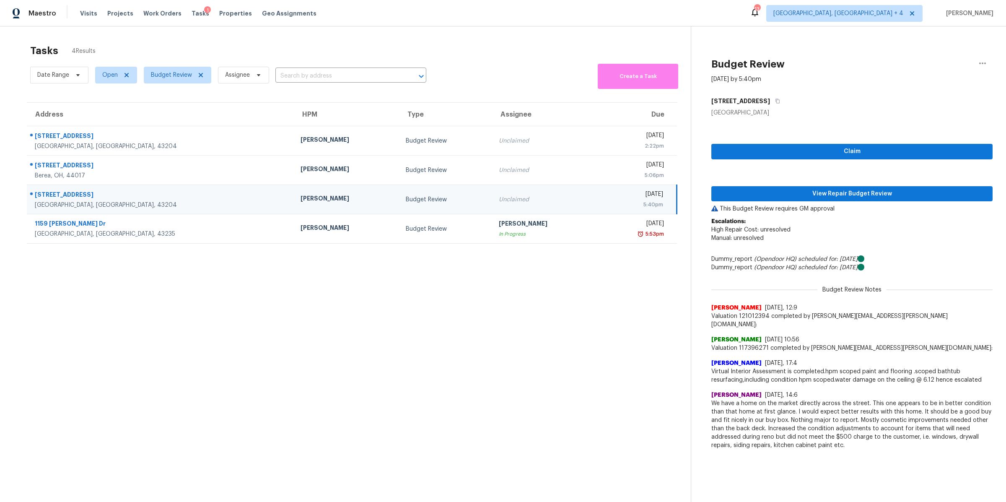
click at [570, 243] on section "Tasks 4 Results Date Range Open Budget Review Assignee ​ Create a Task Address …" at bounding box center [351, 284] width 677 height 488
drag, startPoint x: 458, startPoint y: 286, endPoint x: 267, endPoint y: 102, distance: 265.0
click at [267, 102] on section "Tasks 4 Results Date Range Open Budget Review Assignee ​ Create a Task Address …" at bounding box center [351, 284] width 677 height 488
click at [258, 95] on section "Tasks 4 Results Date Range Open Budget Review Assignee ​ Create a Task Address …" at bounding box center [351, 284] width 677 height 488
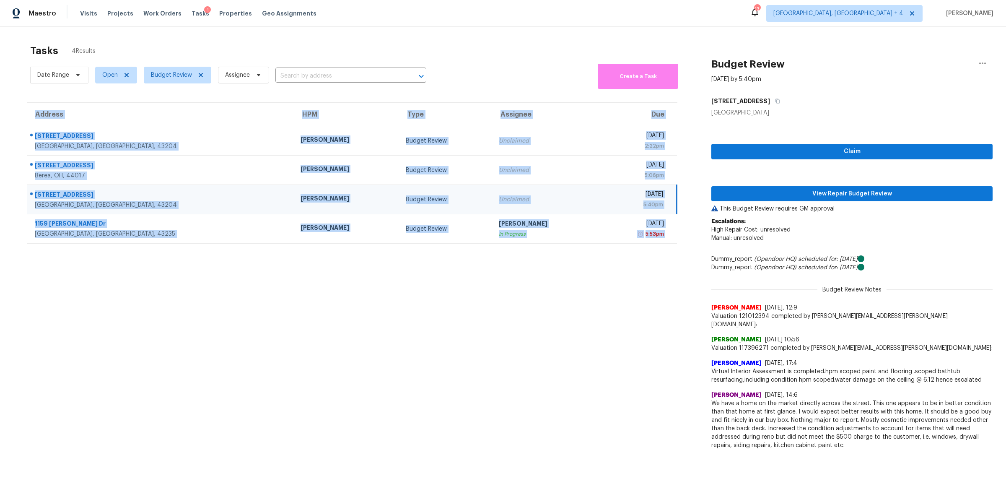
drag, startPoint x: 258, startPoint y: 95, endPoint x: 489, endPoint y: 326, distance: 326.9
click at [489, 329] on section "Tasks 4 Results Date Range Open Budget Review Assignee ​ Create a Task Address …" at bounding box center [351, 284] width 677 height 488
click at [489, 326] on section "Tasks 4 Results Date Range Open Budget Review Assignee ​ Create a Task Address …" at bounding box center [351, 284] width 677 height 488
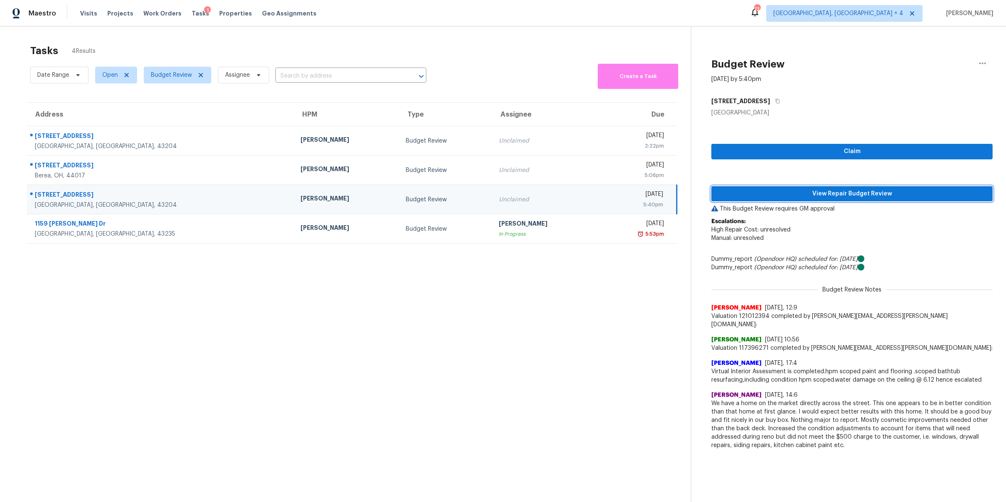
click at [787, 195] on span "View Repair Budget Review" at bounding box center [852, 194] width 268 height 10
